Goal: Complete application form

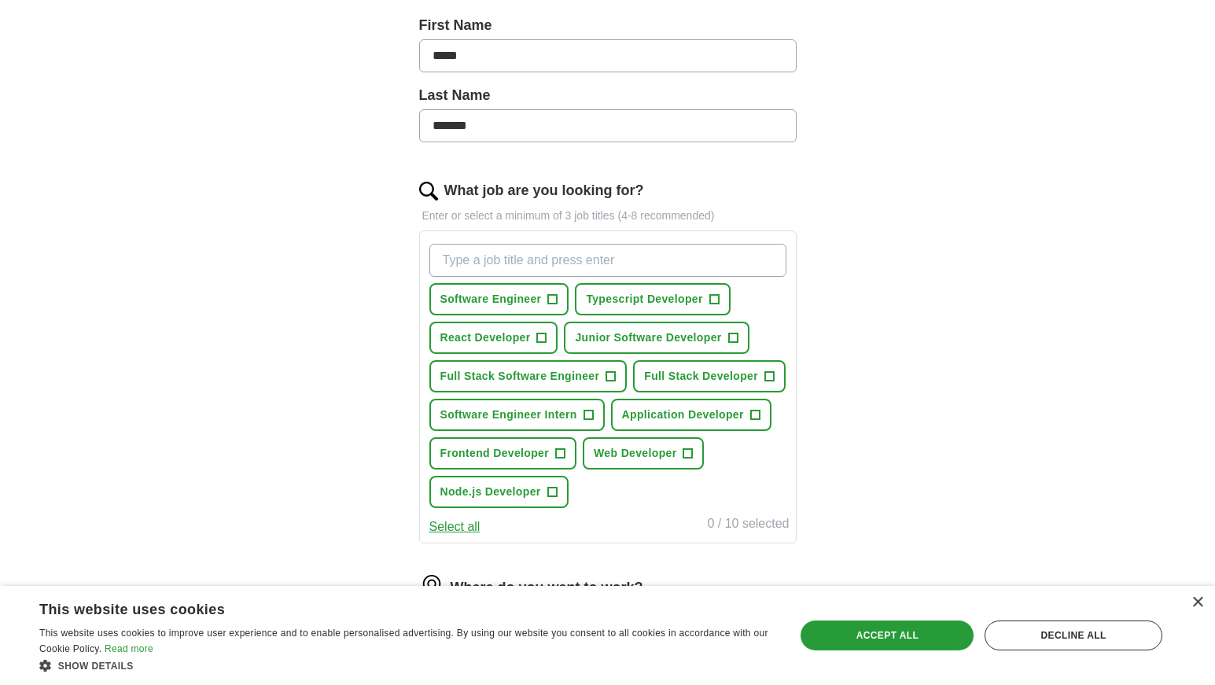
scroll to position [360, 0]
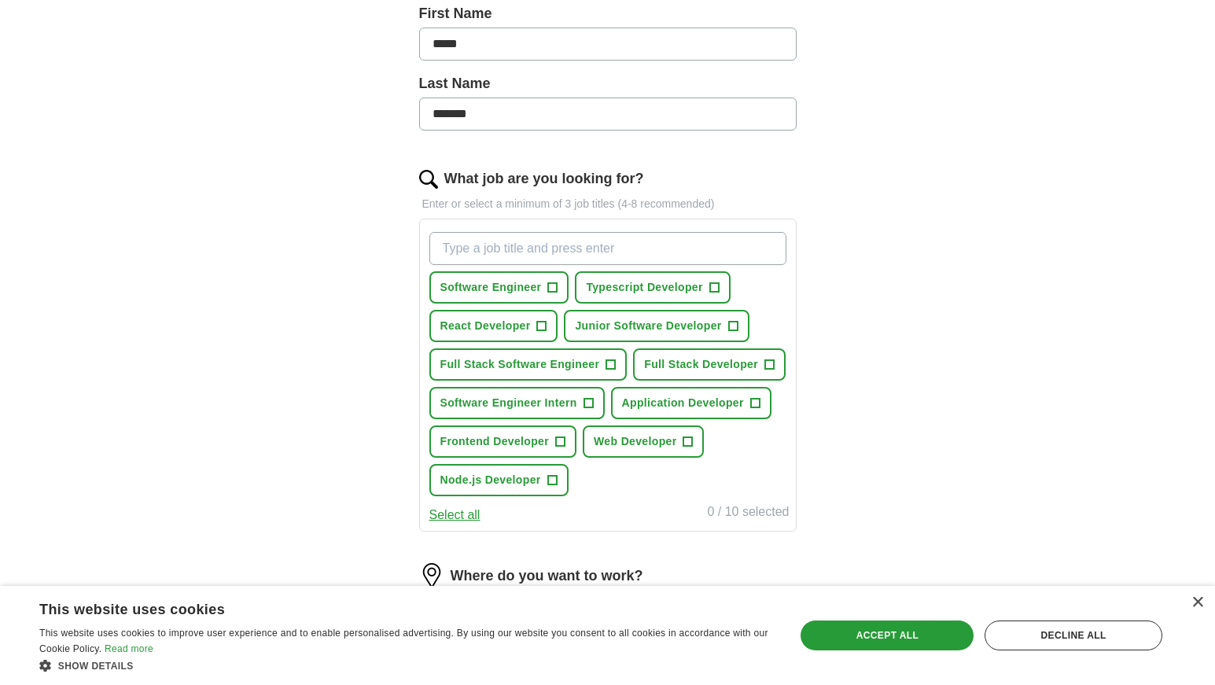
click at [729, 325] on span "+" at bounding box center [732, 326] width 9 height 13
click at [558, 286] on span "+" at bounding box center [552, 288] width 9 height 13
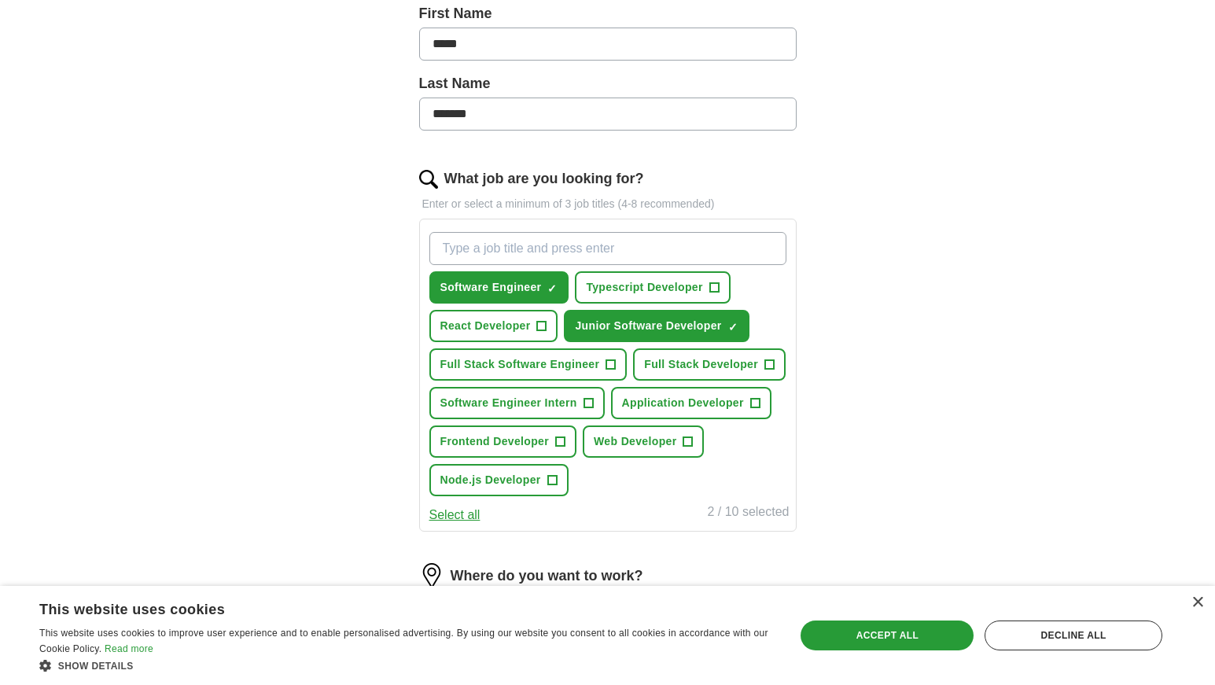
click at [541, 323] on span "+" at bounding box center [541, 326] width 9 height 13
click at [608, 363] on span "+" at bounding box center [610, 365] width 9 height 13
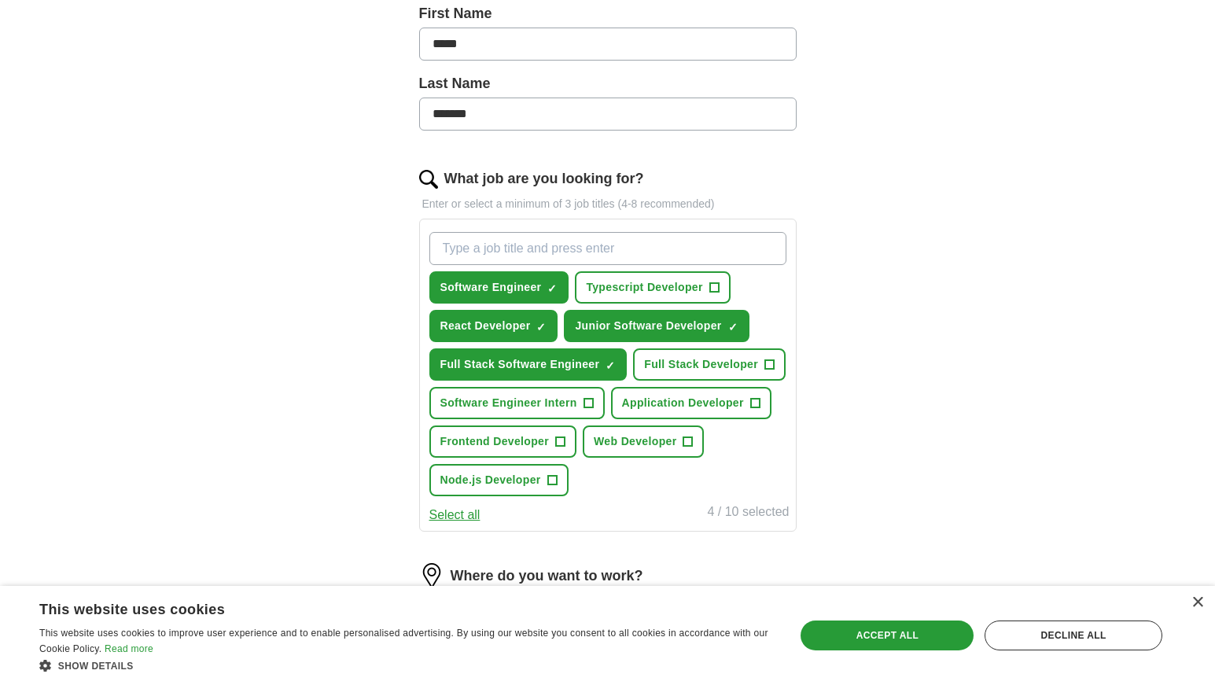
click at [706, 359] on span "Full Stack Developer" at bounding box center [701, 364] width 114 height 17
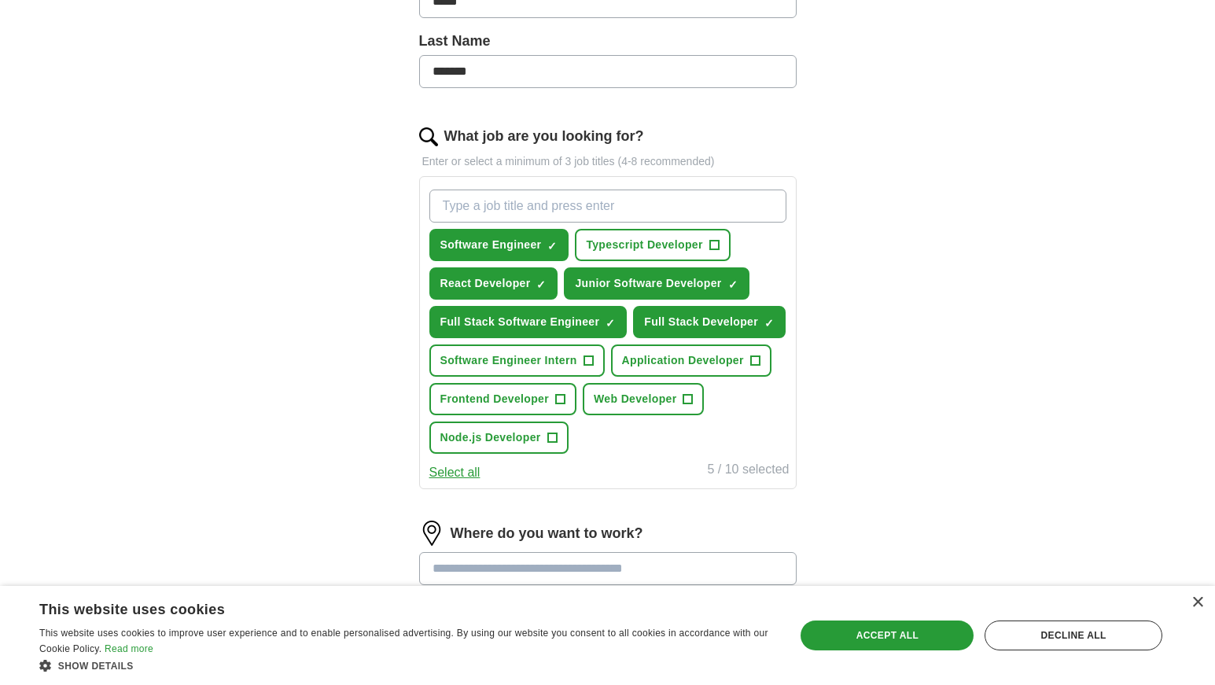
scroll to position [409, 0]
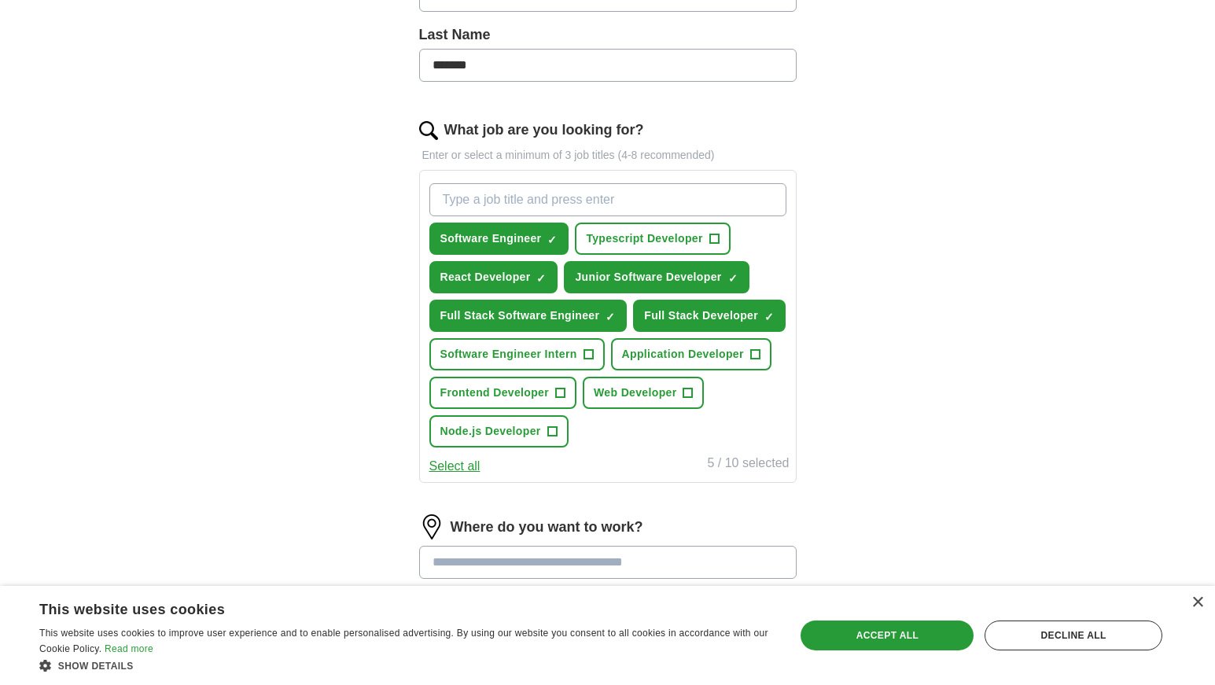
click at [544, 395] on span "Frontend Developer" at bounding box center [494, 393] width 109 height 17
click at [529, 427] on span "Node.js Developer" at bounding box center [490, 431] width 101 height 17
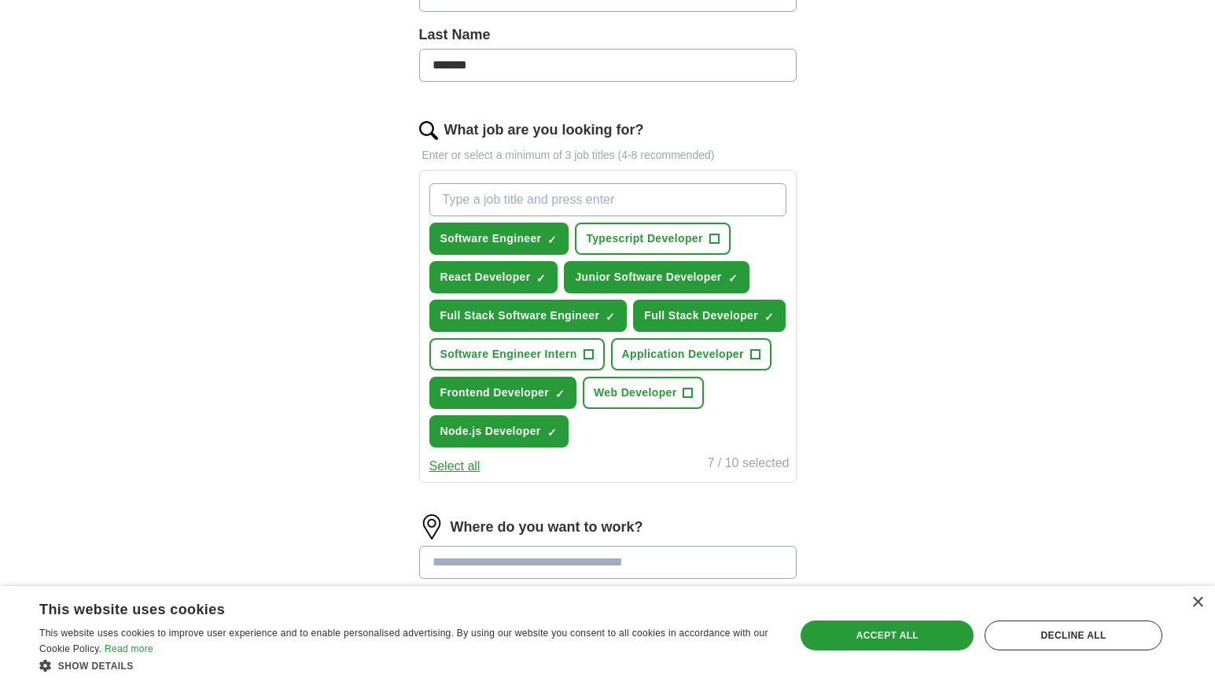
click at [626, 391] on span "Web Developer" at bounding box center [635, 393] width 83 height 17
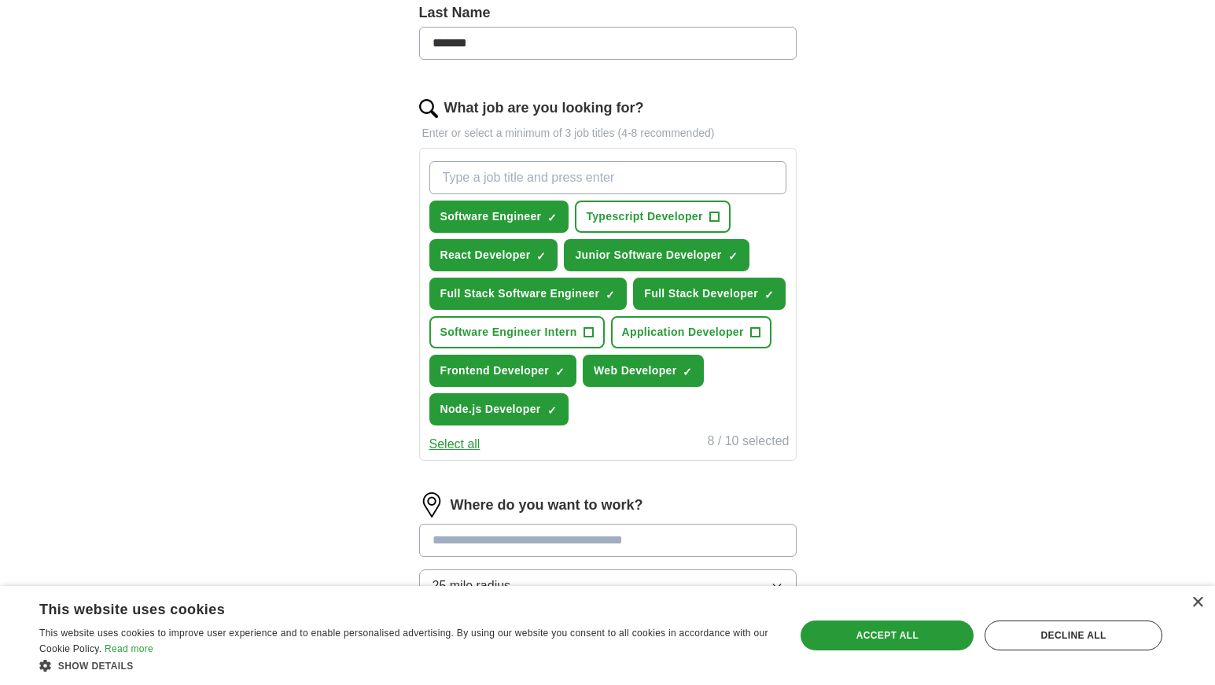
click at [673, 216] on span "Typescript Developer" at bounding box center [644, 216] width 116 height 17
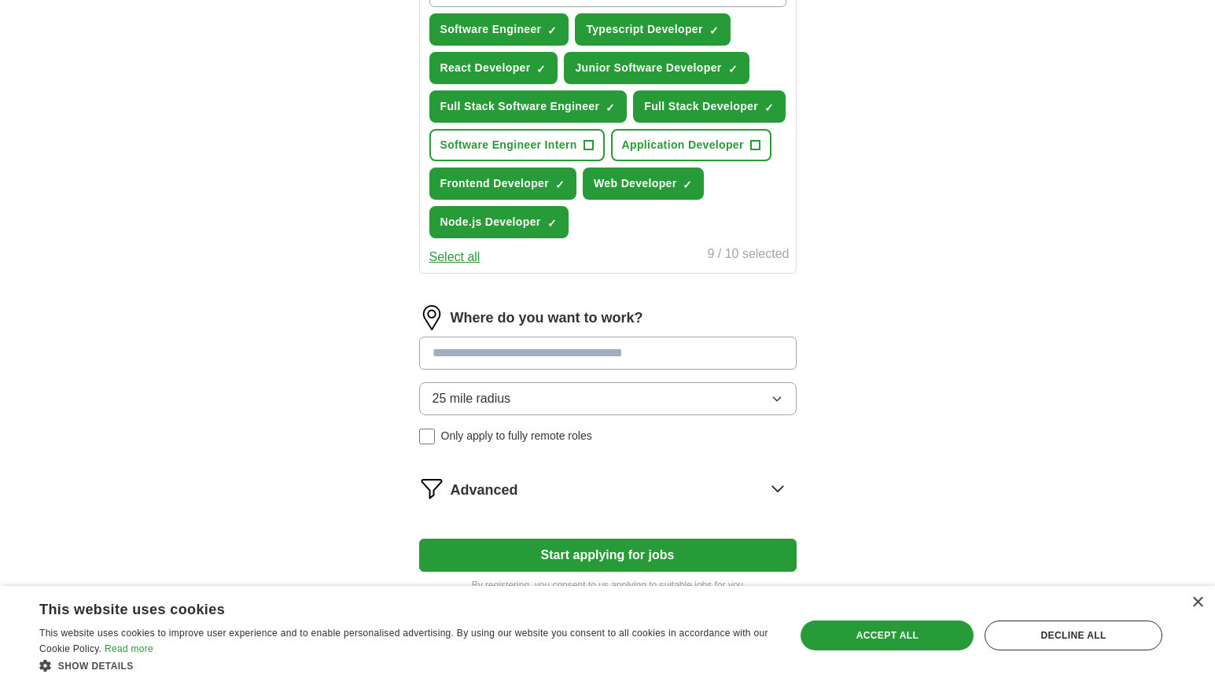
scroll to position [625, 0]
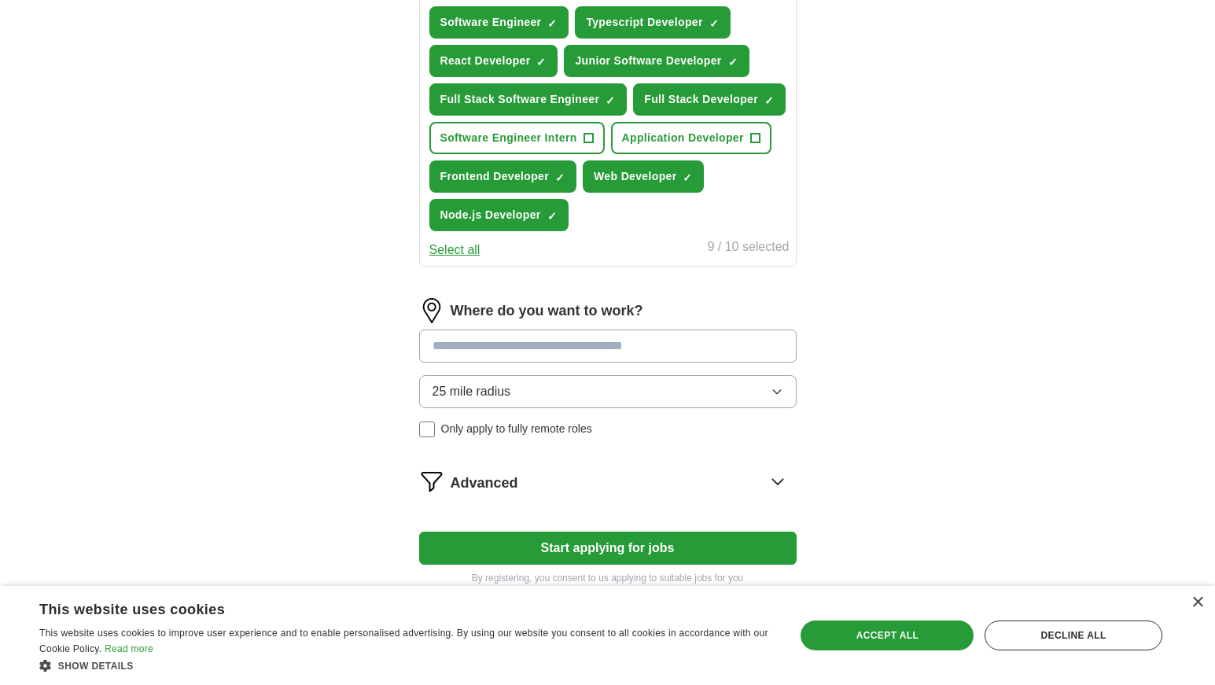
click at [633, 346] on input at bounding box center [608, 346] width 378 height 33
type input "***"
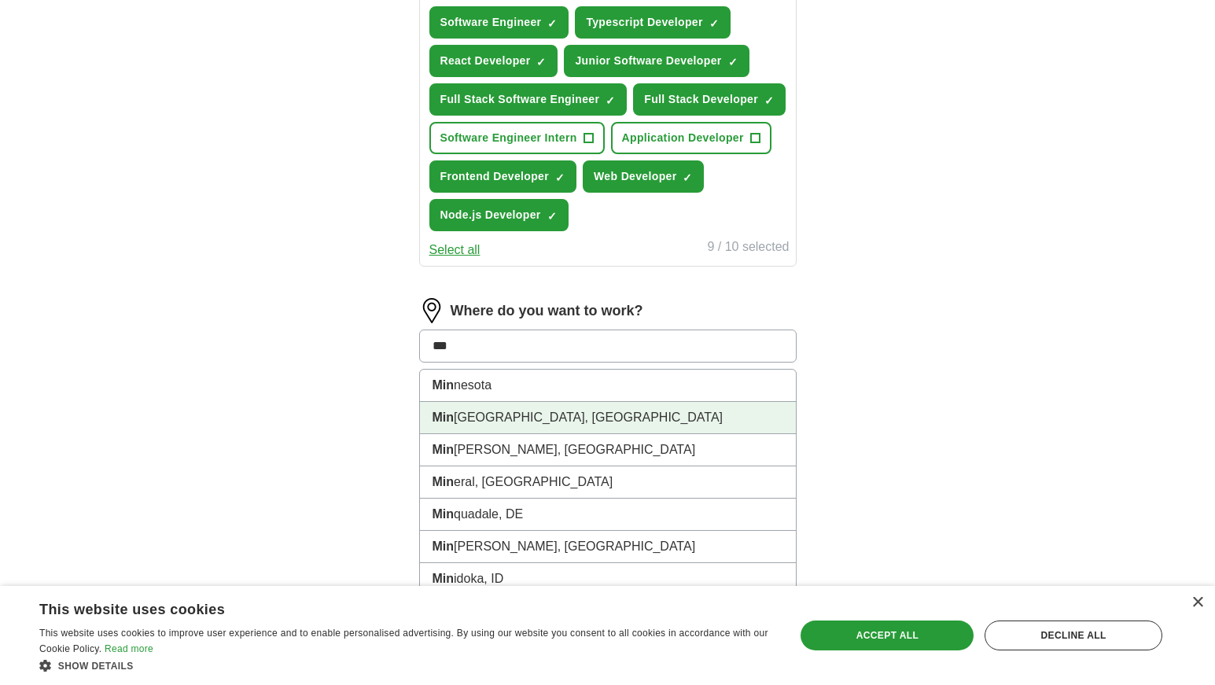
click at [530, 411] on li "Min neapolis, [GEOGRAPHIC_DATA]" at bounding box center [608, 418] width 376 height 32
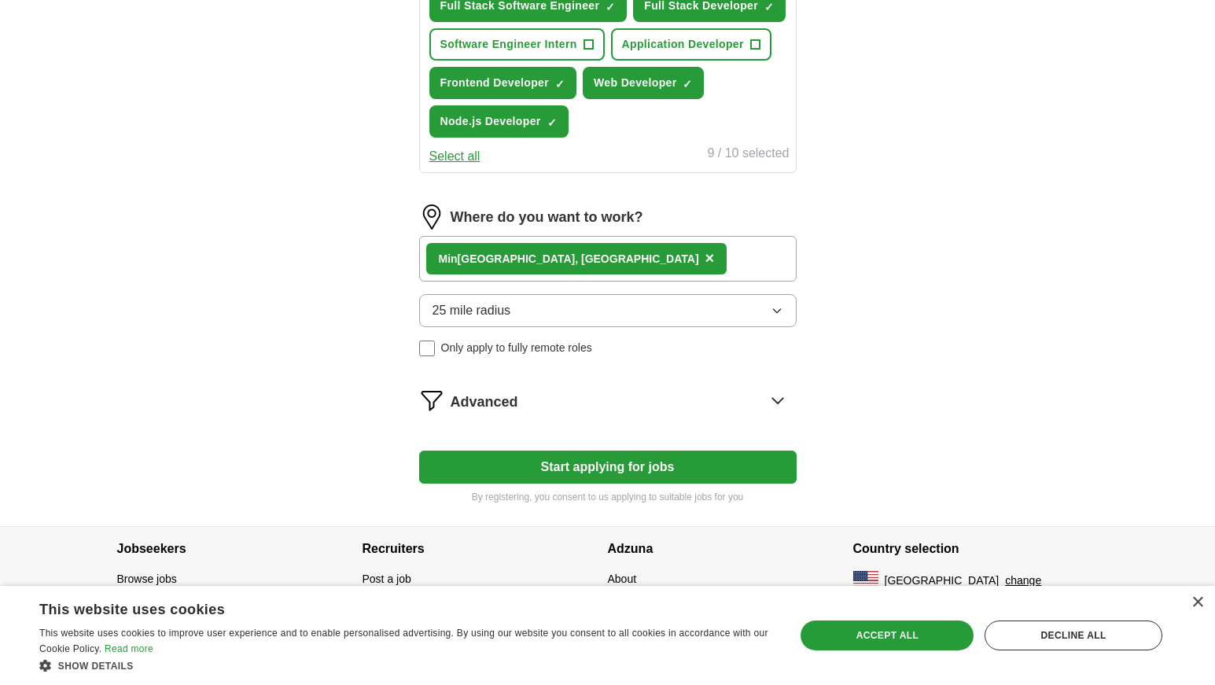
scroll to position [719, 0]
click at [584, 476] on button "Start applying for jobs" at bounding box center [608, 467] width 378 height 33
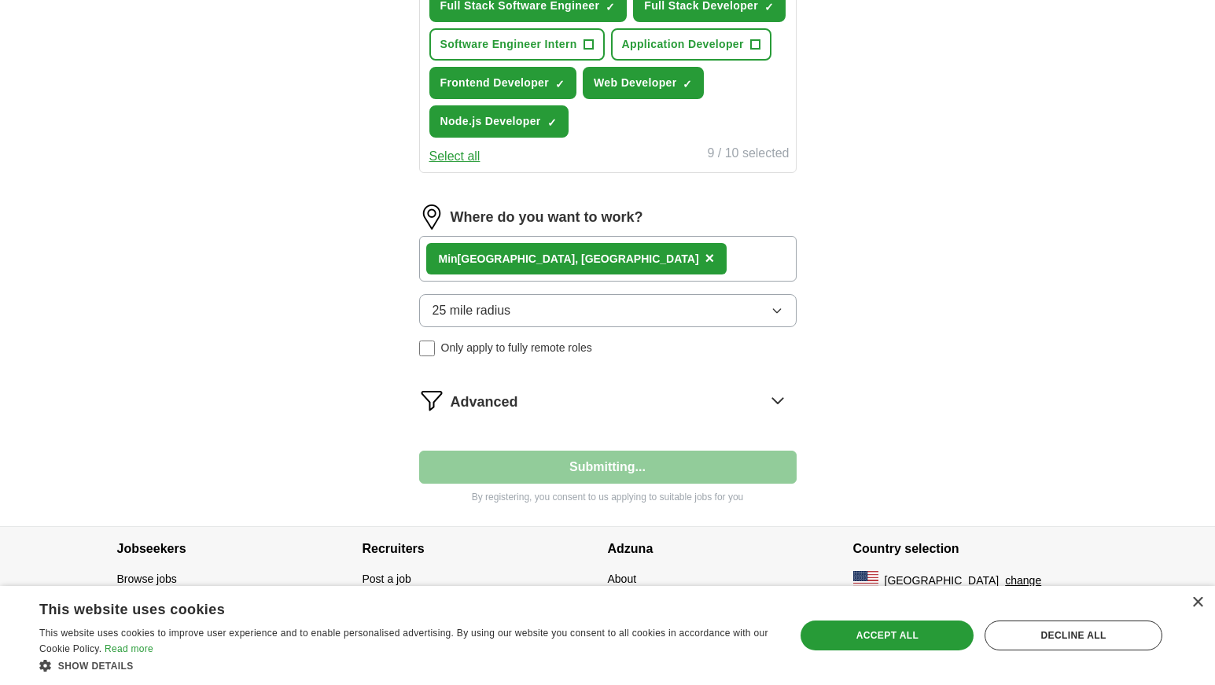
scroll to position [76, 0]
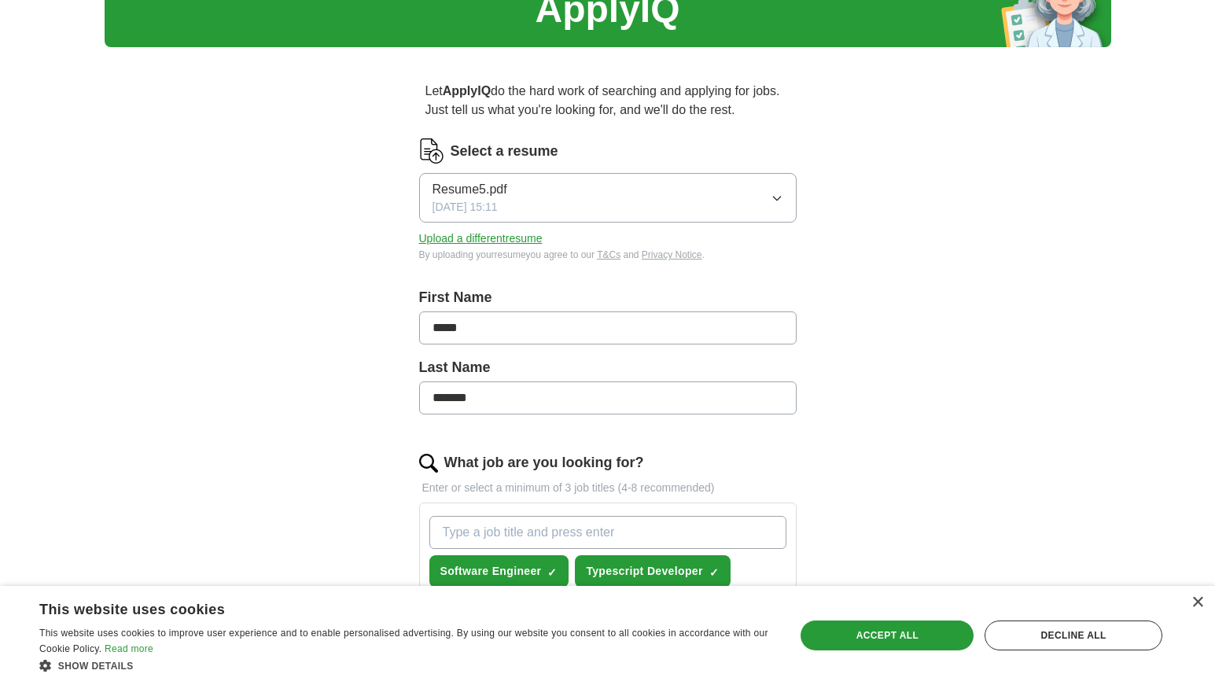
select select "**"
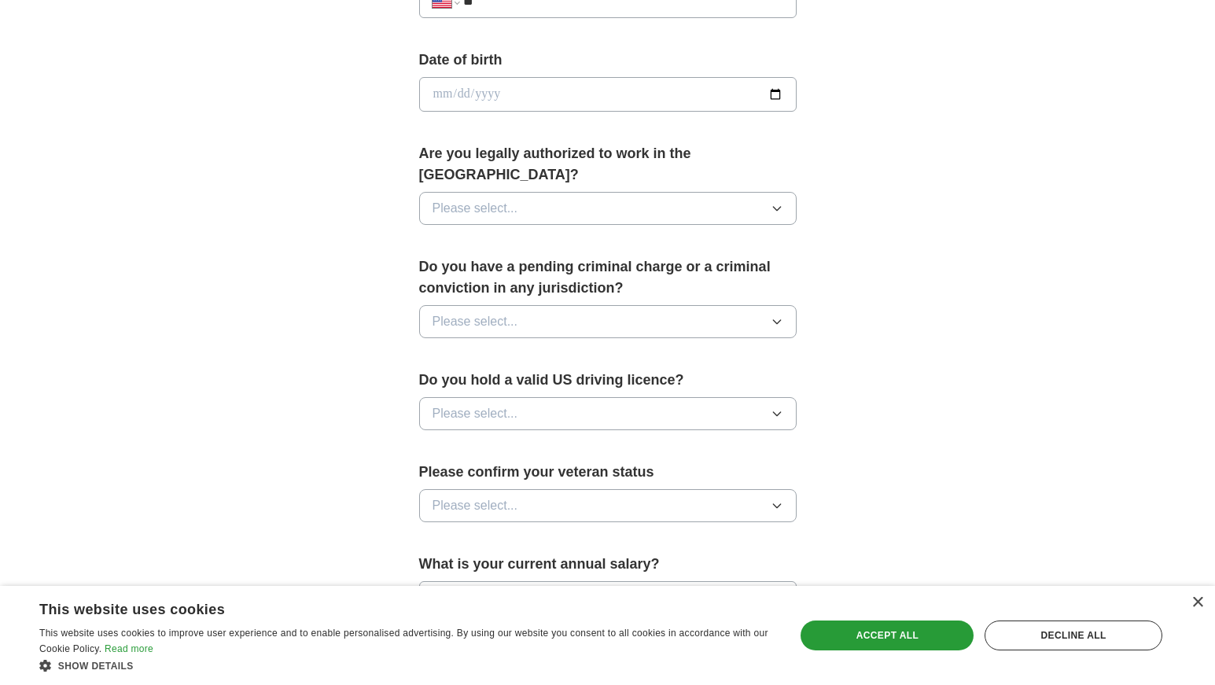
scroll to position [681, 0]
click at [540, 190] on button "Please select..." at bounding box center [608, 206] width 378 height 33
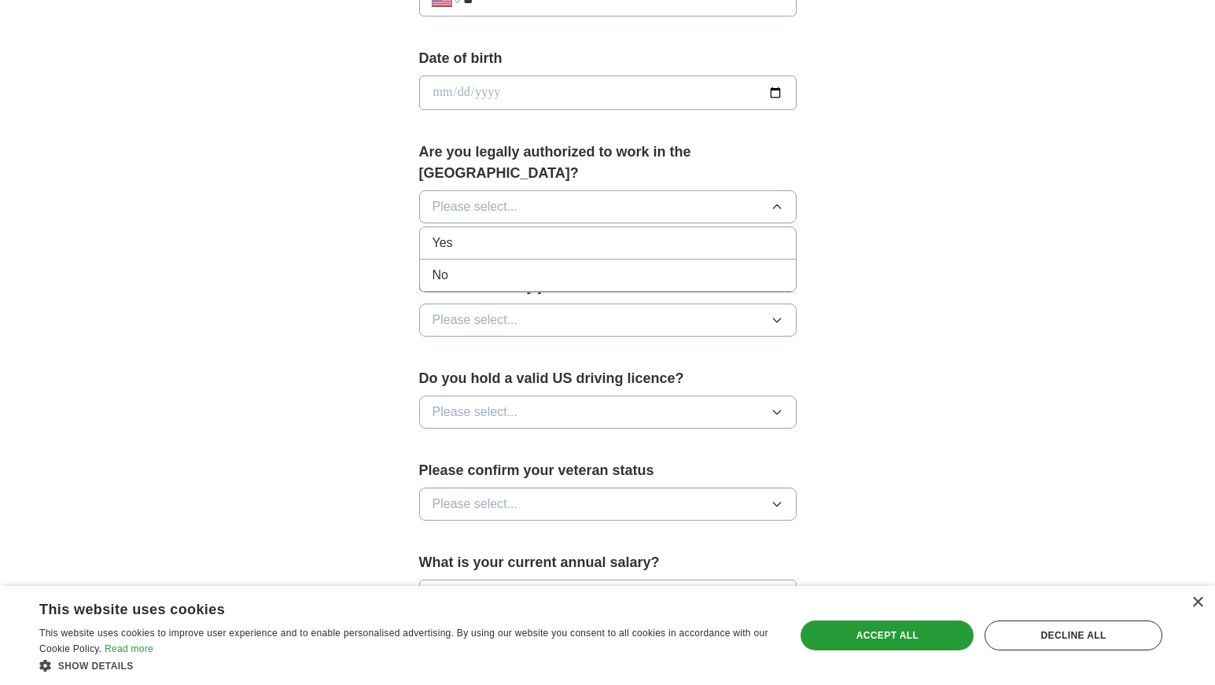
click at [511, 227] on li "Yes" at bounding box center [608, 243] width 376 height 32
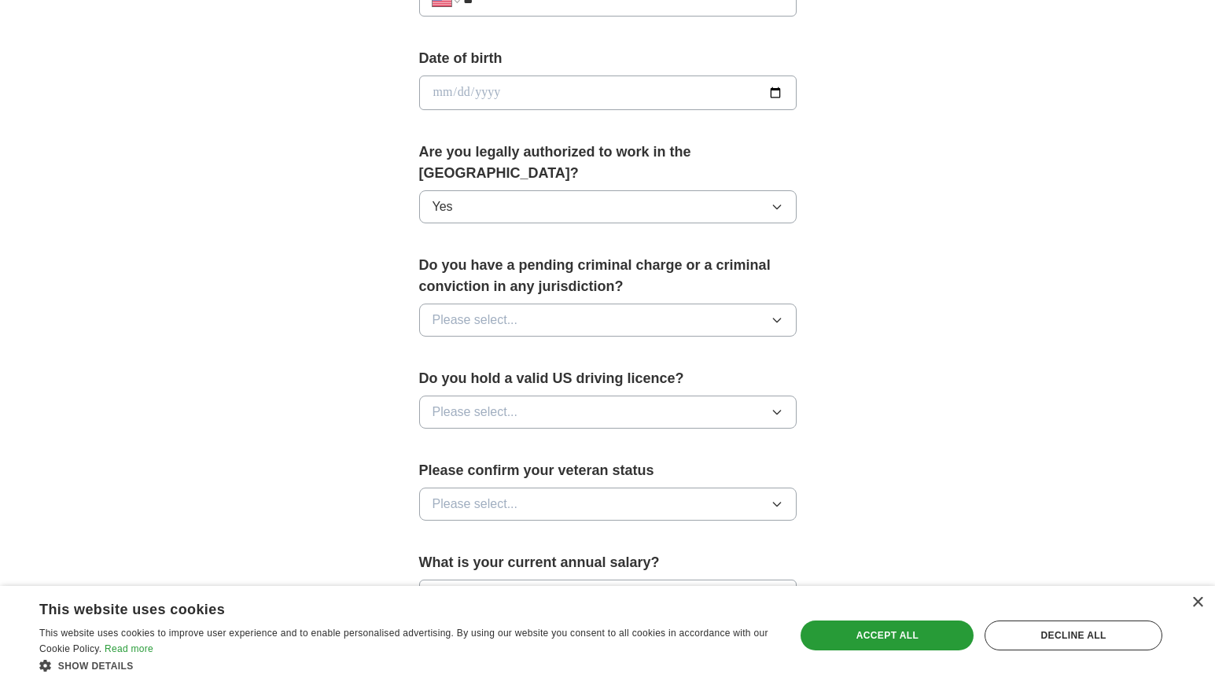
click at [551, 91] on input "date" at bounding box center [608, 93] width 378 height 35
type input "**********"
click at [572, 118] on div "**********" at bounding box center [608, 85] width 378 height 75
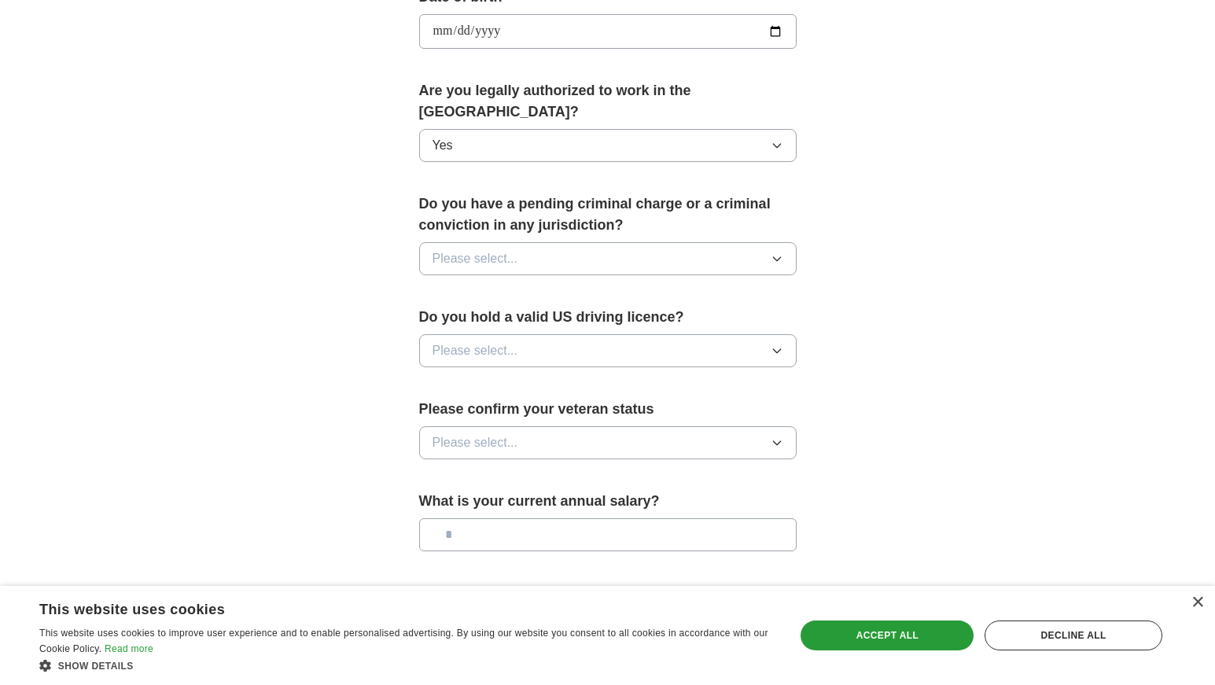
click at [573, 242] on button "Please select..." at bounding box center [608, 258] width 378 height 33
click at [480, 318] on div "No" at bounding box center [608, 327] width 351 height 19
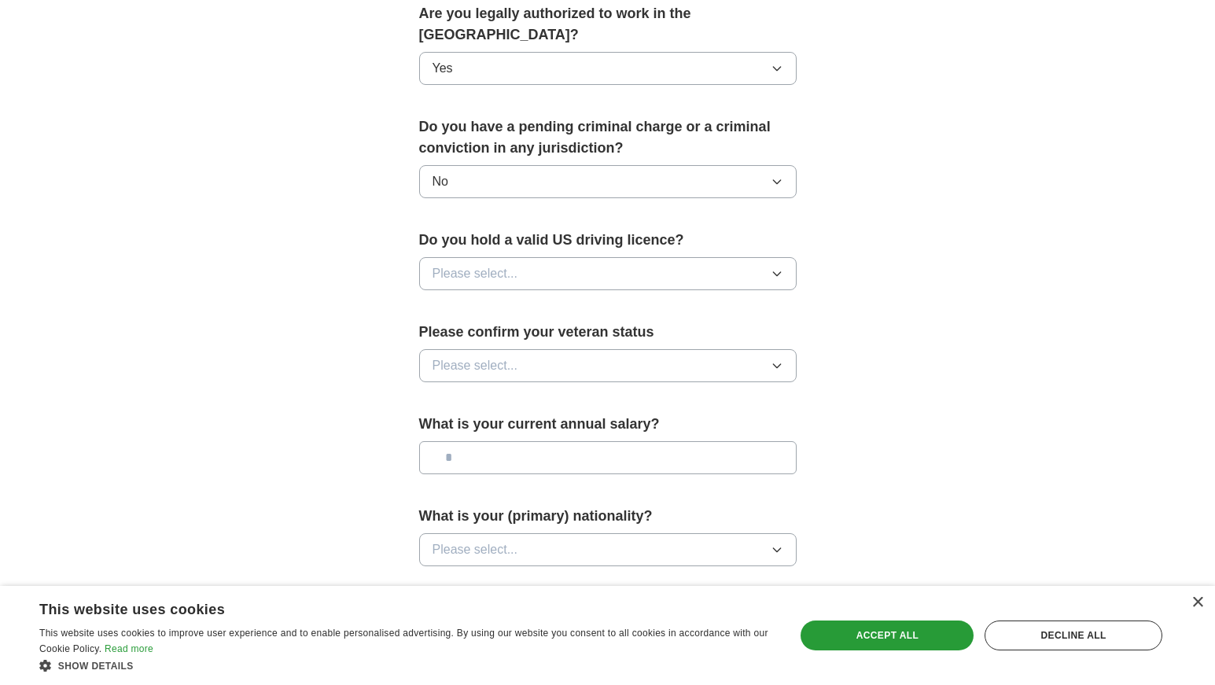
scroll to position [820, 0]
click at [559, 256] on button "Please select..." at bounding box center [608, 272] width 378 height 33
click at [466, 300] on div "Yes" at bounding box center [608, 309] width 351 height 19
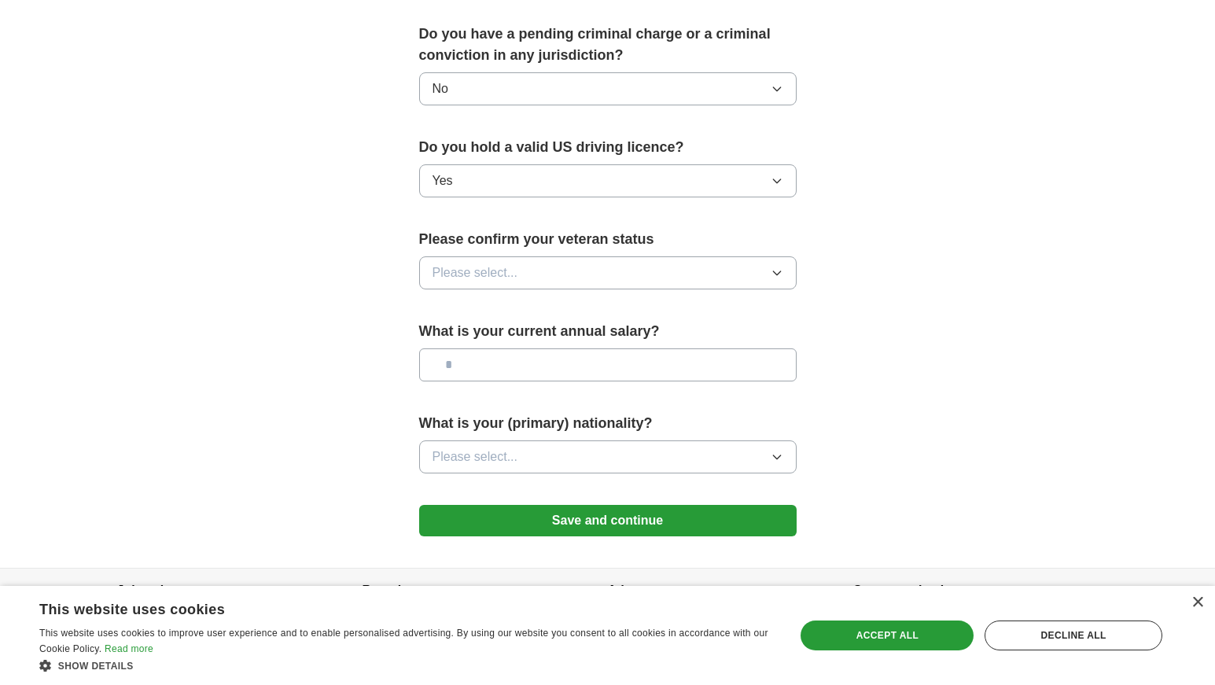
scroll to position [916, 0]
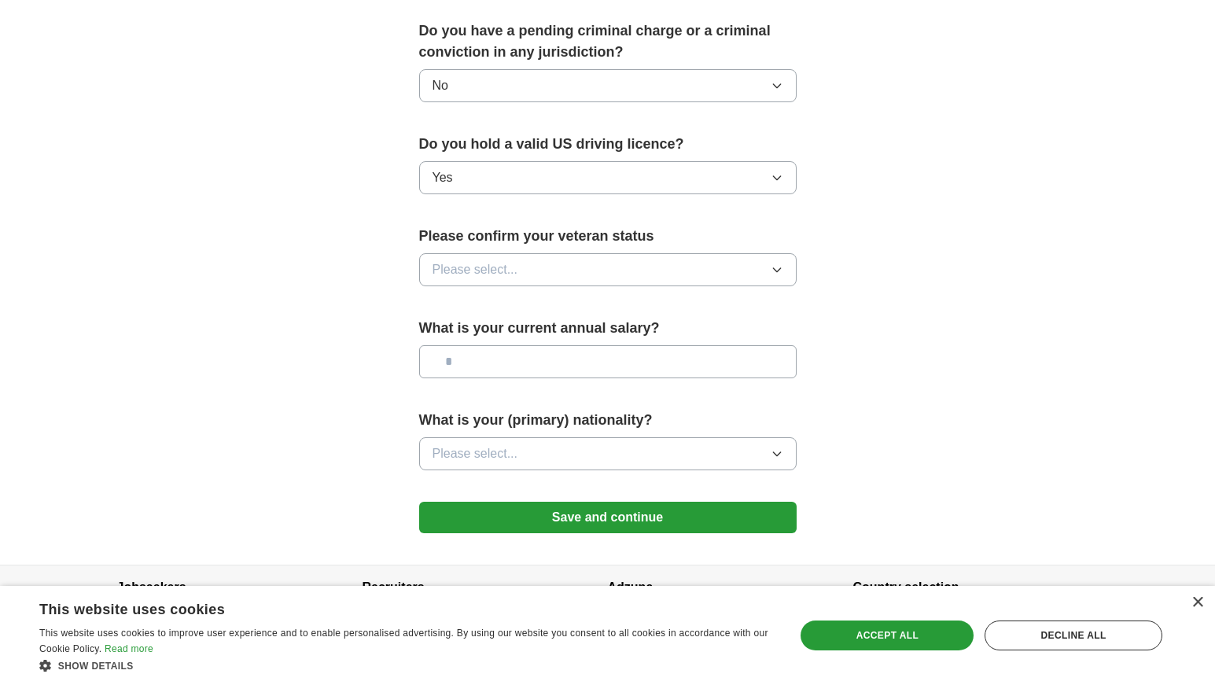
click at [512, 253] on button "Please select..." at bounding box center [608, 269] width 378 height 33
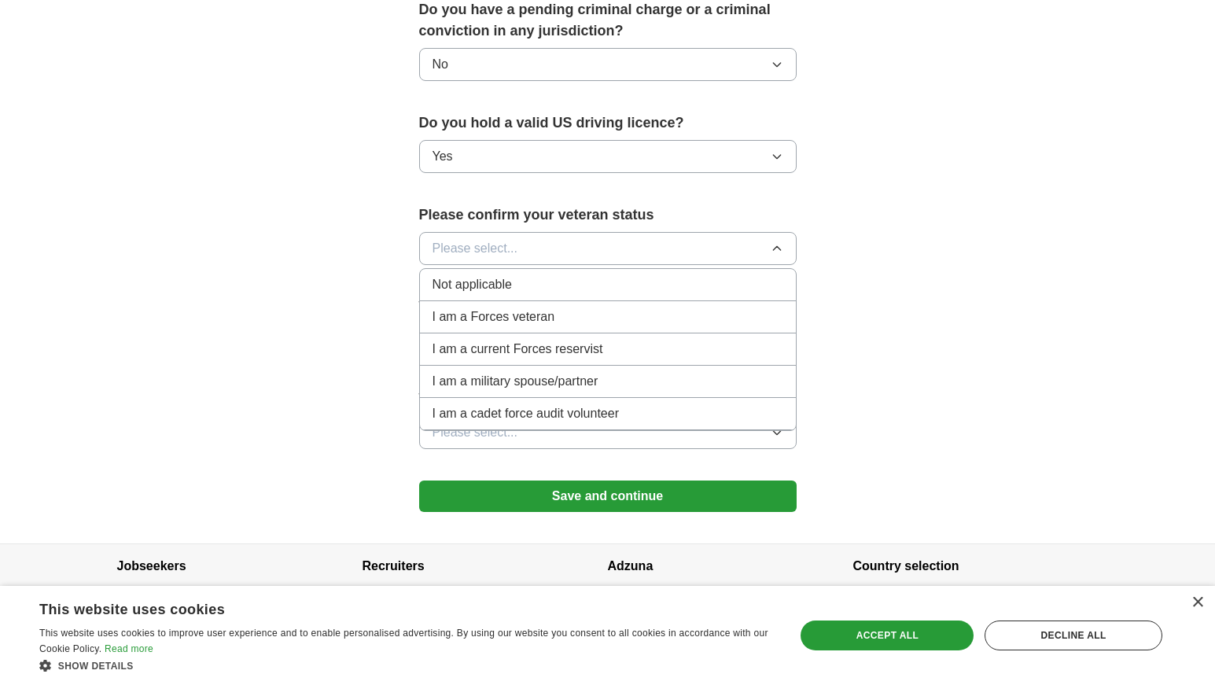
scroll to position [934, 0]
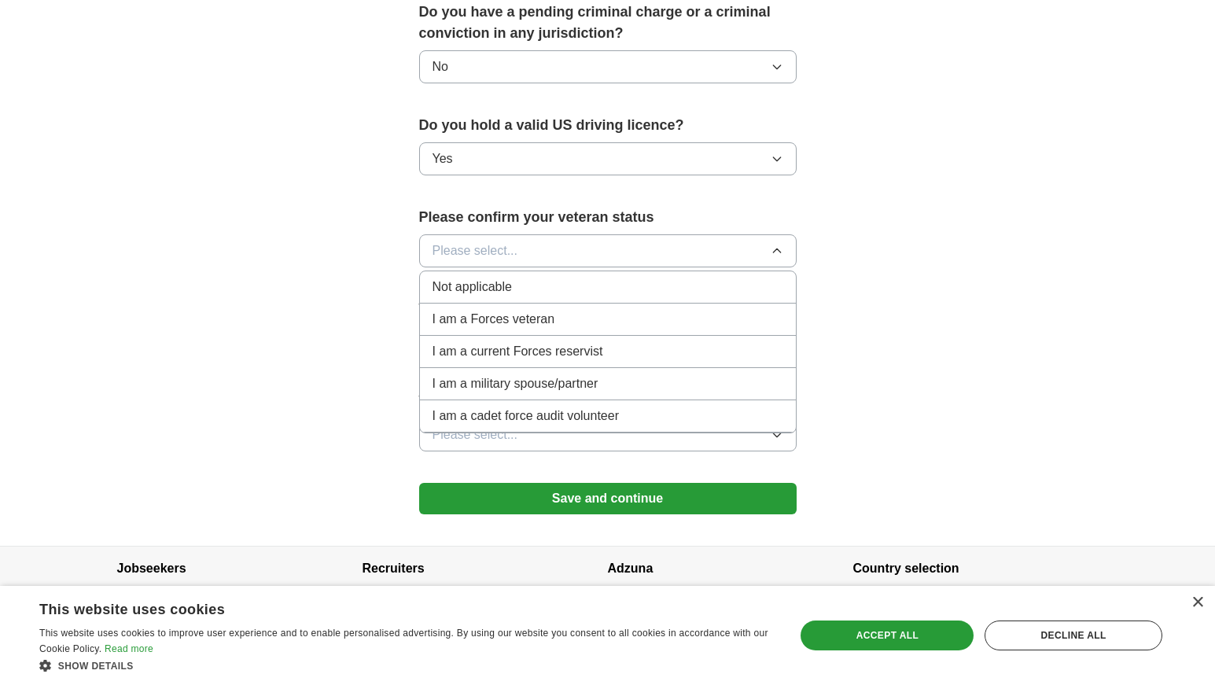
click at [565, 277] on li "Not applicable" at bounding box center [608, 287] width 376 height 32
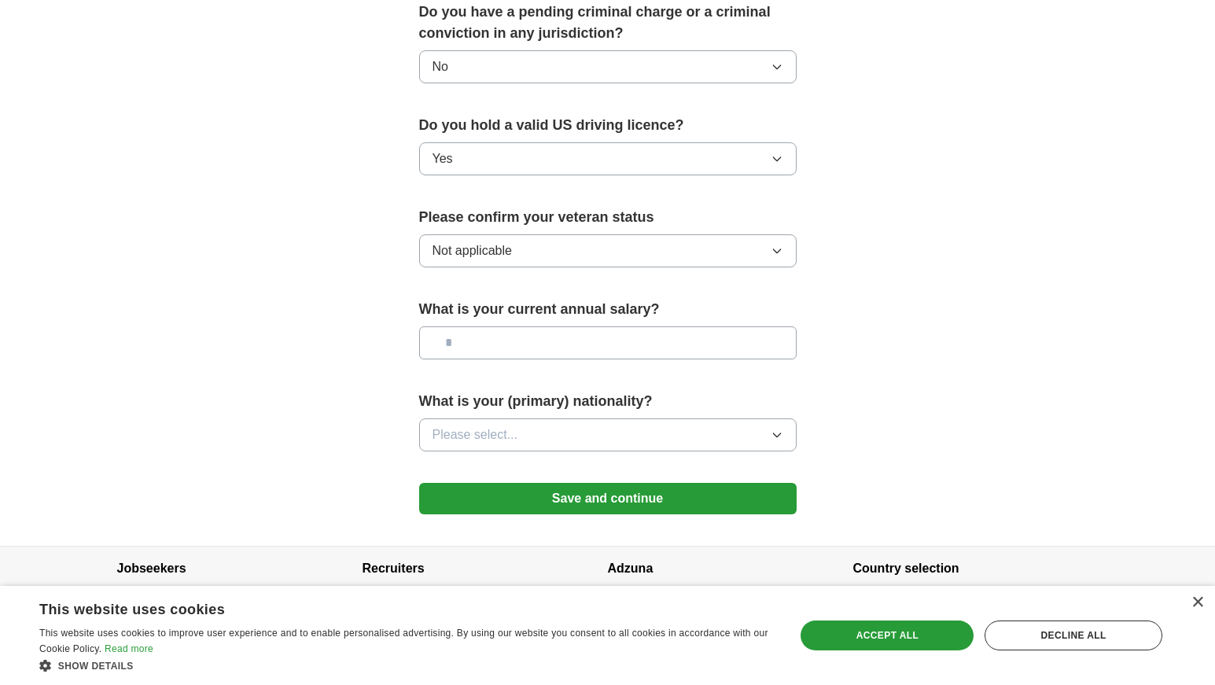
click at [570, 326] on input "text" at bounding box center [608, 342] width 378 height 33
click at [575, 418] on button "Please select..." at bounding box center [608, 434] width 378 height 33
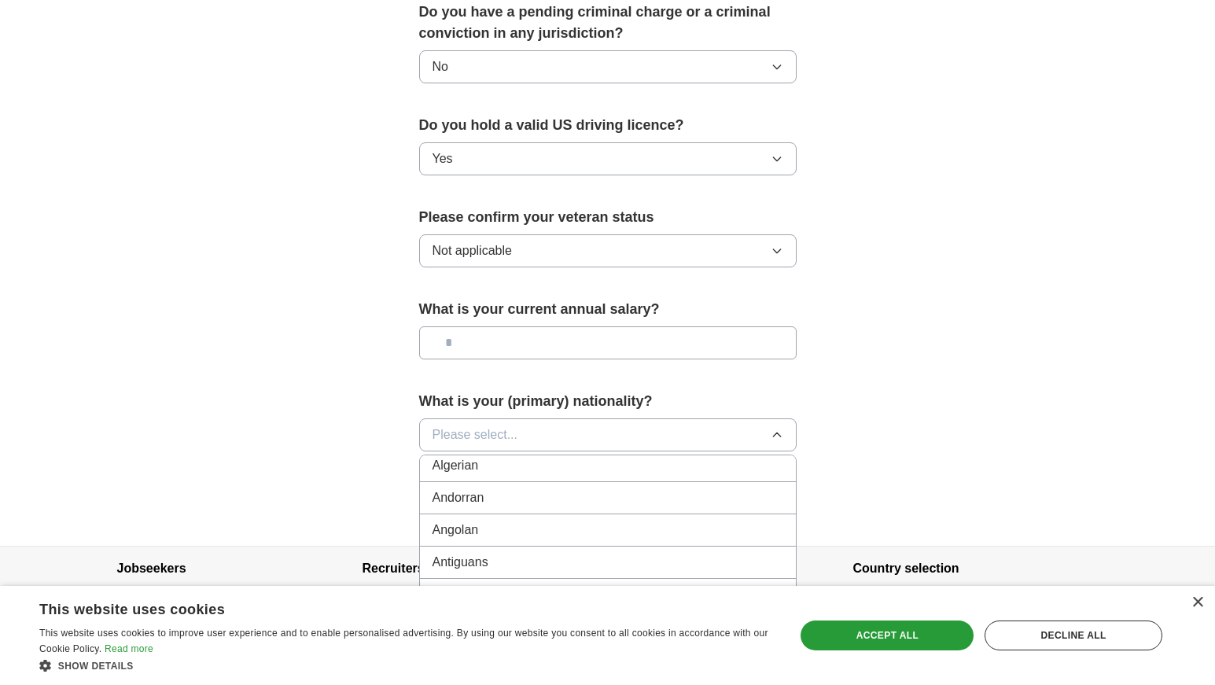
scroll to position [158, 0]
click at [722, 391] on label "What is your (primary) nationality?" at bounding box center [608, 401] width 378 height 21
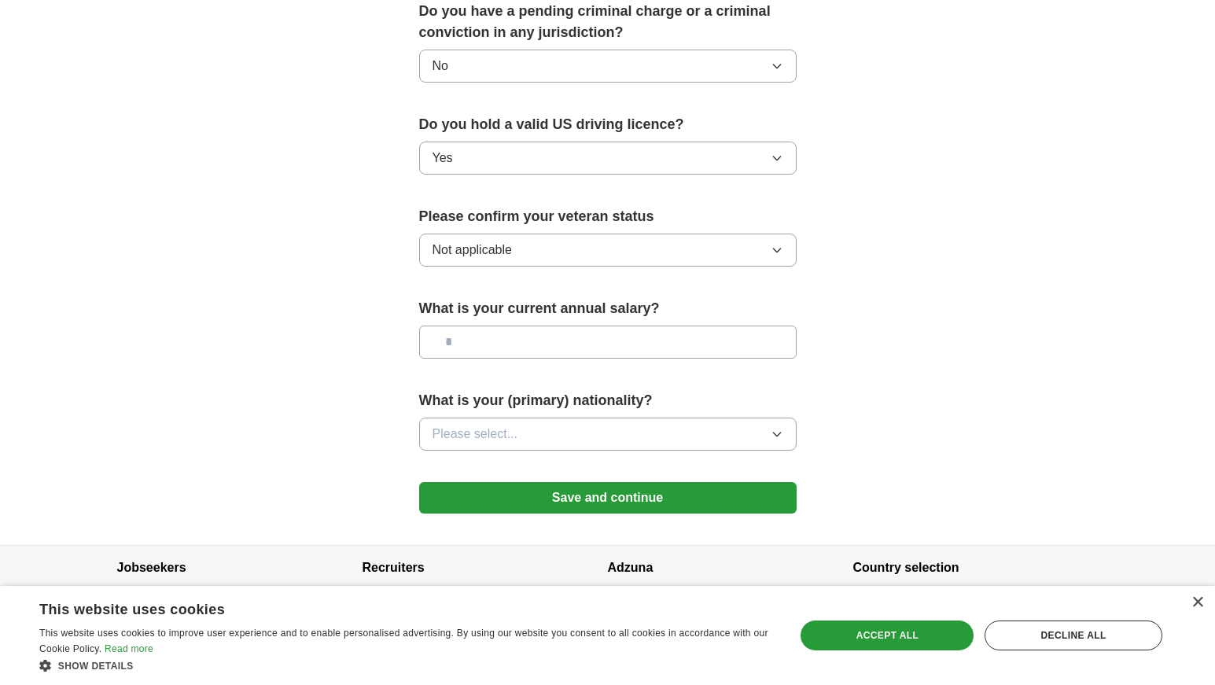
scroll to position [934, 0]
click at [610, 483] on button "Save and continue" at bounding box center [608, 498] width 378 height 31
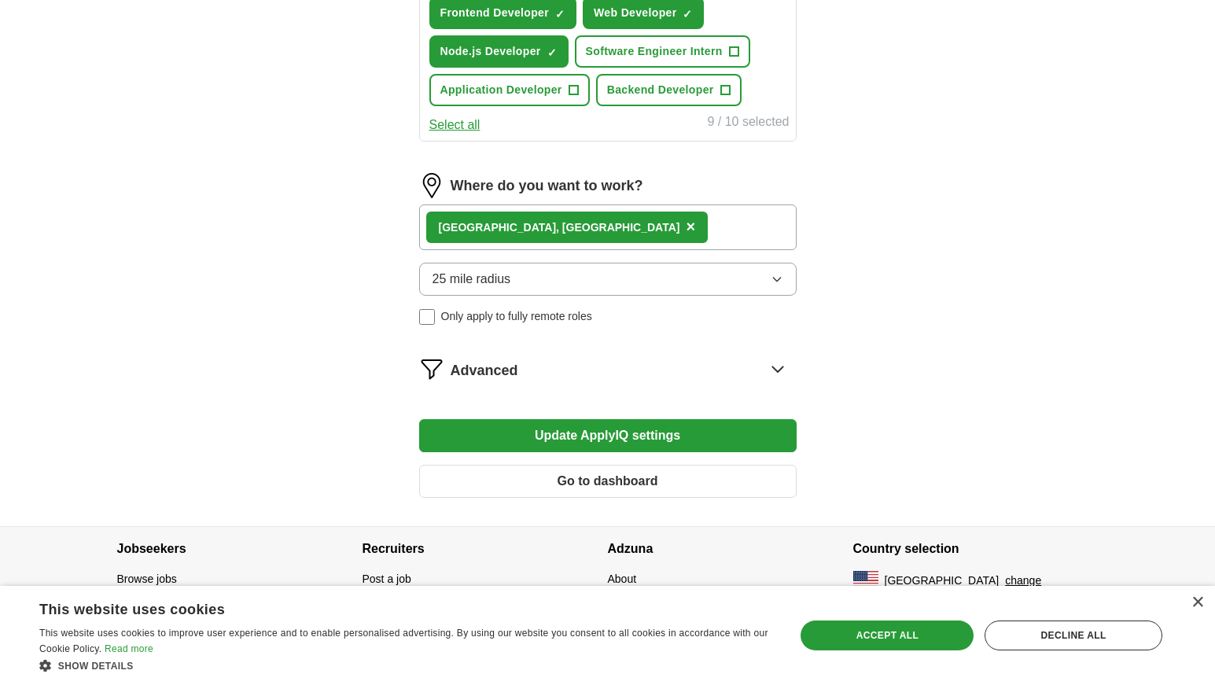
scroll to position [750, 0]
click at [774, 367] on icon at bounding box center [777, 368] width 25 height 25
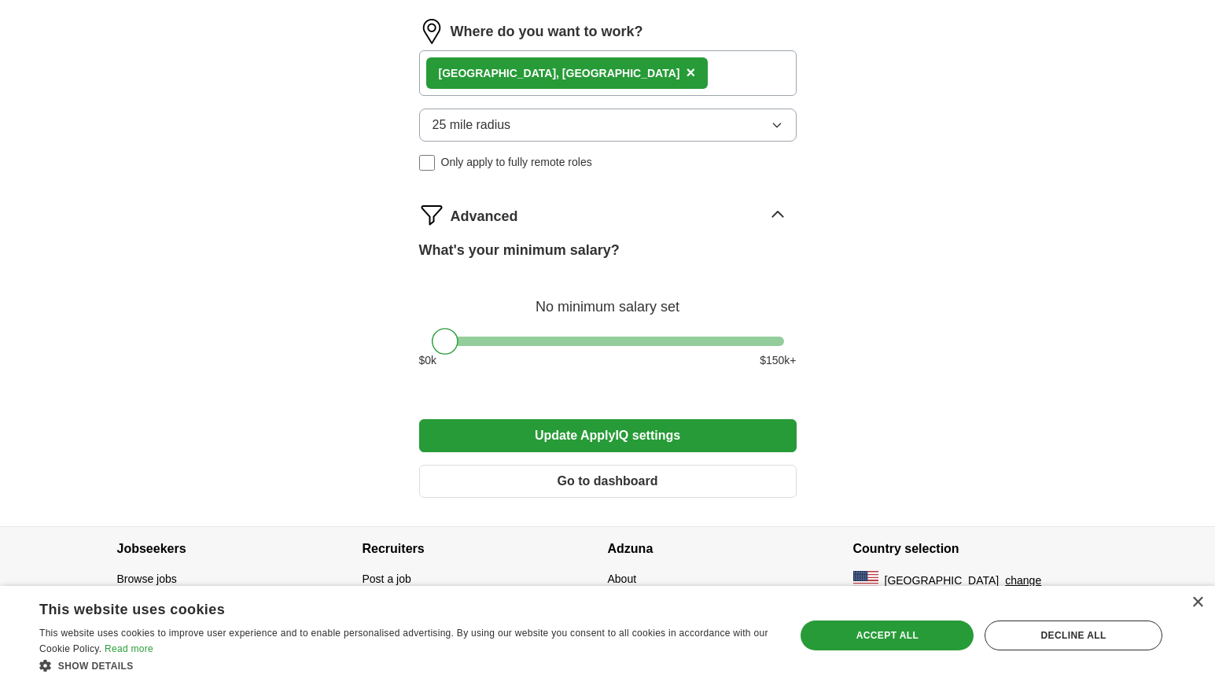
scroll to position [904, 0]
drag, startPoint x: 444, startPoint y: 343, endPoint x: 459, endPoint y: 344, distance: 15.0
click at [459, 344] on div at bounding box center [461, 341] width 27 height 27
click at [653, 444] on button "Update ApplyIQ settings" at bounding box center [608, 435] width 378 height 33
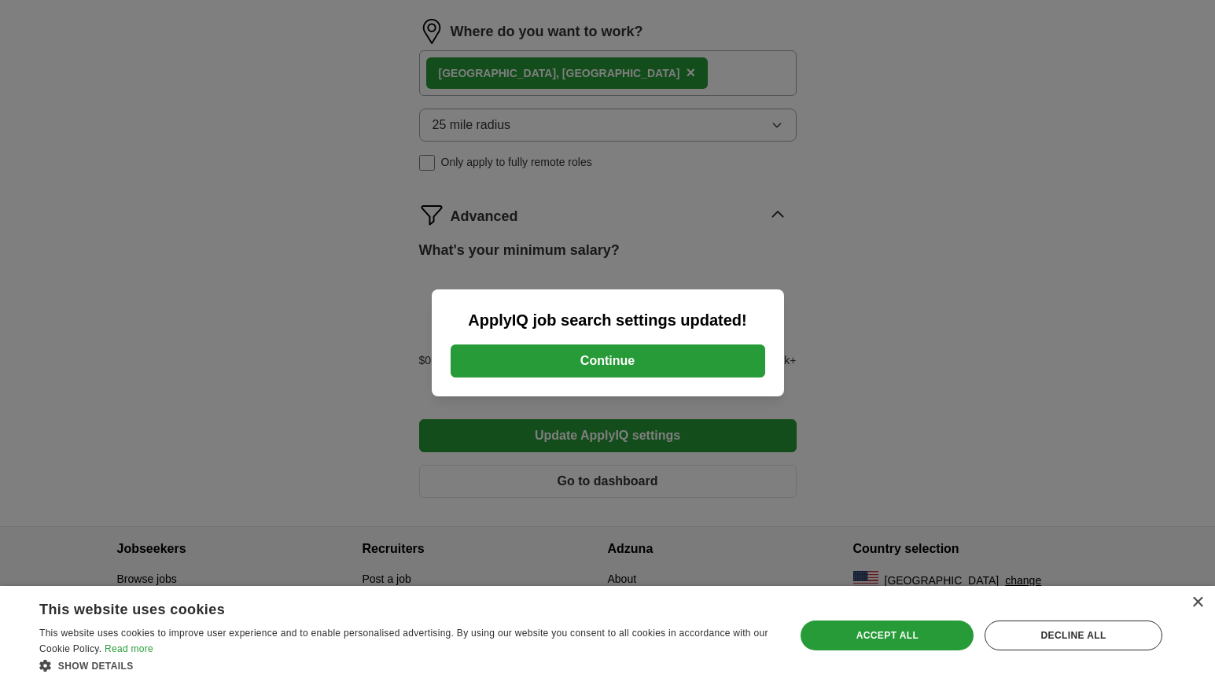
click at [607, 359] on button "Continue" at bounding box center [608, 360] width 315 height 33
